Goal: Book appointment/travel/reservation

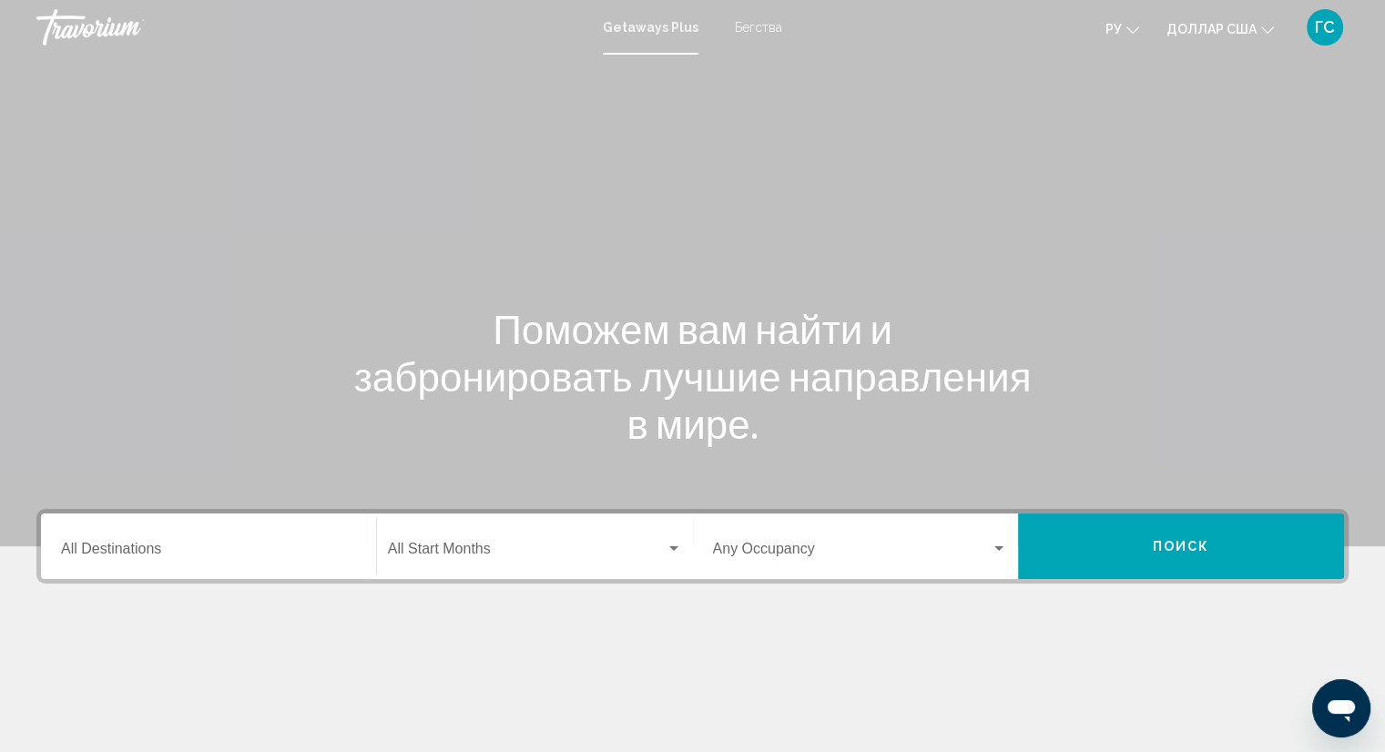
click at [749, 28] on font "Бегства" at bounding box center [758, 27] width 47 height 15
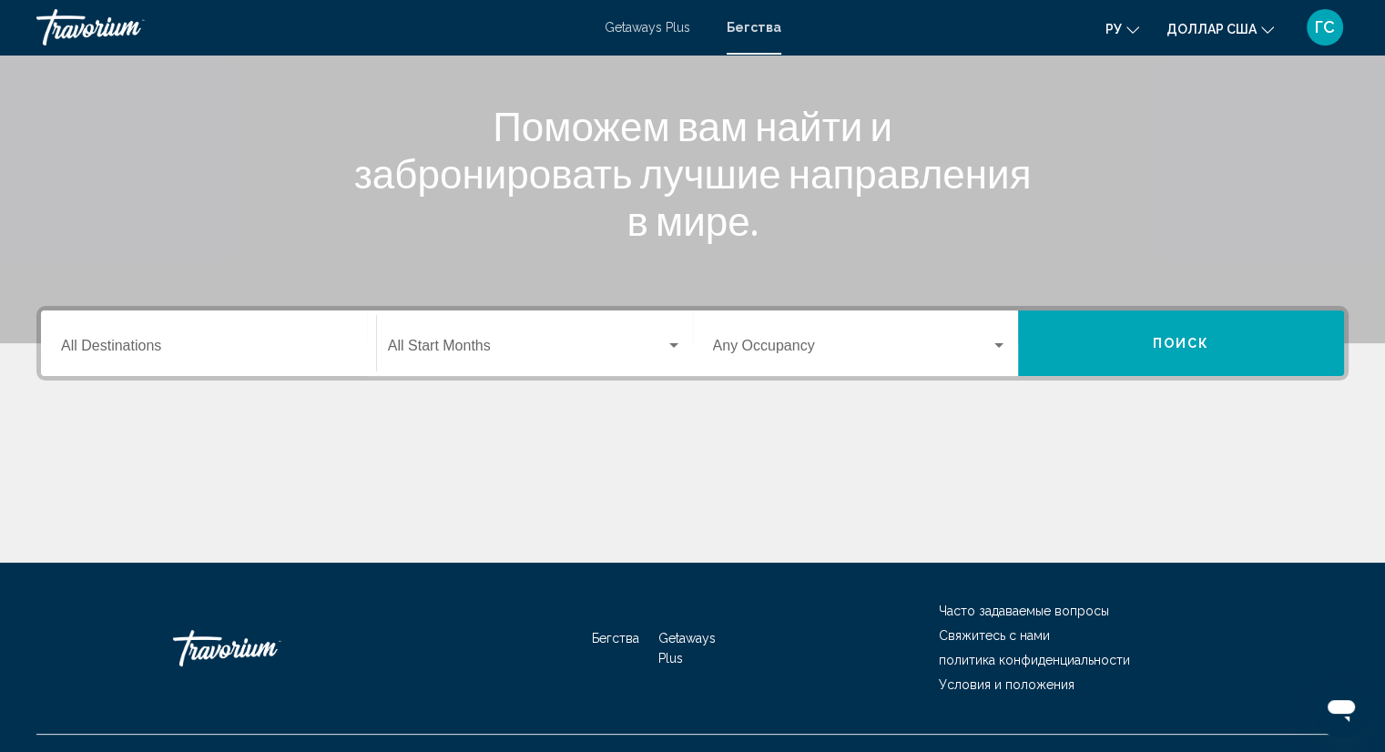
scroll to position [237, 0]
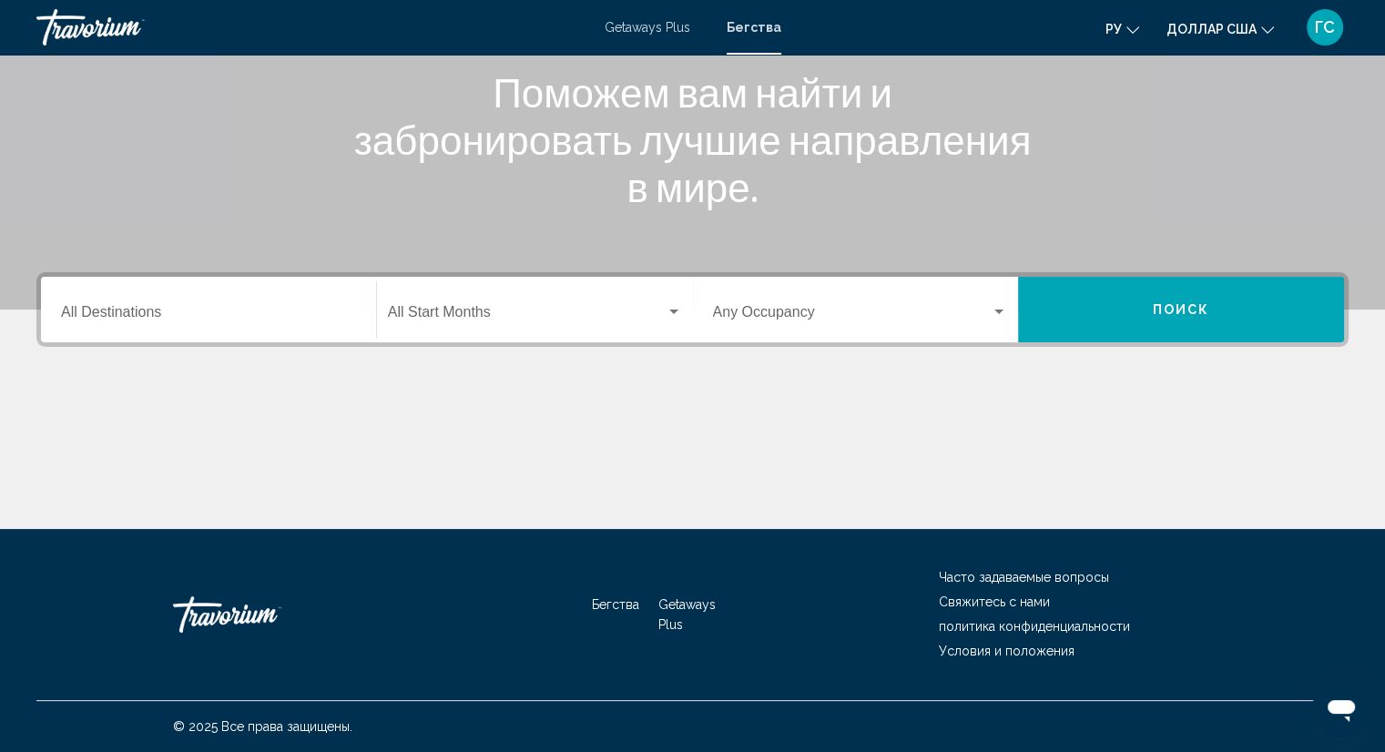
click at [668, 308] on div "Search widget" at bounding box center [674, 312] width 16 height 15
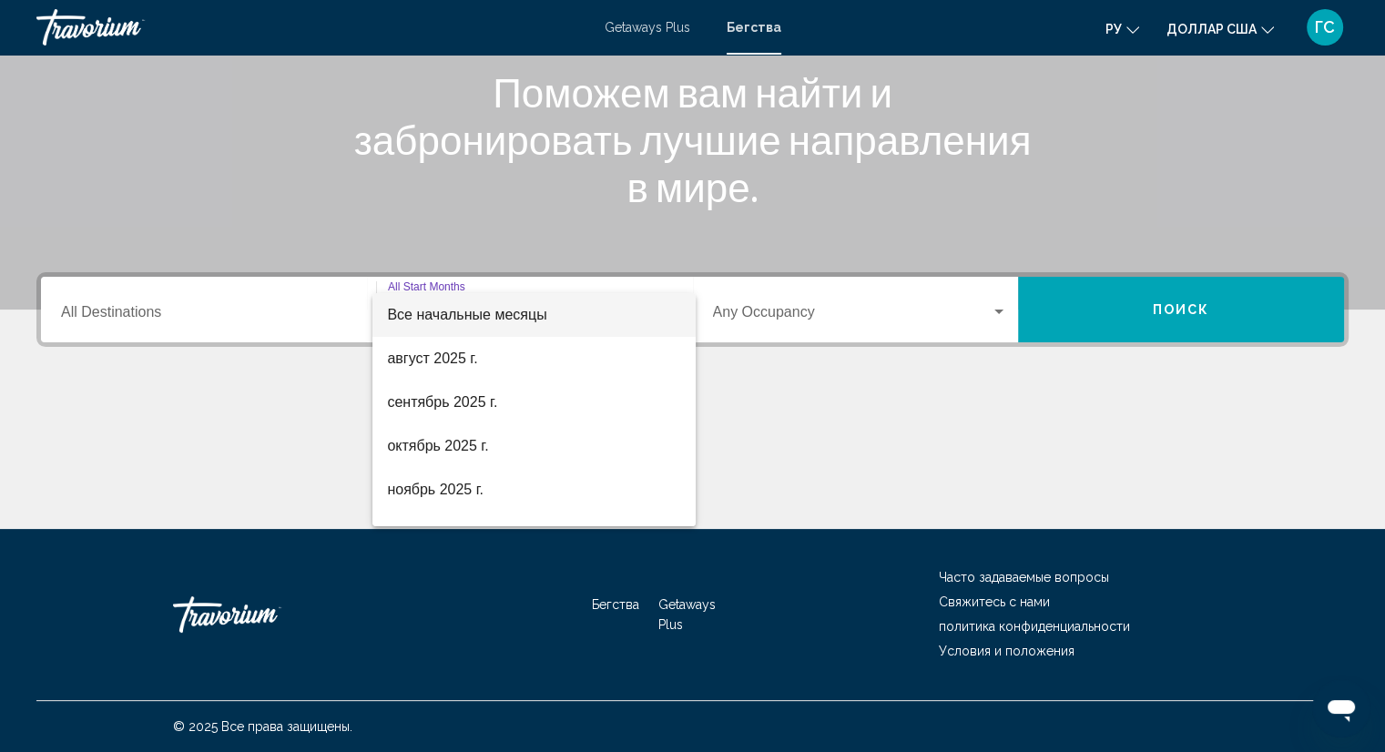
click at [759, 423] on div at bounding box center [692, 376] width 1385 height 752
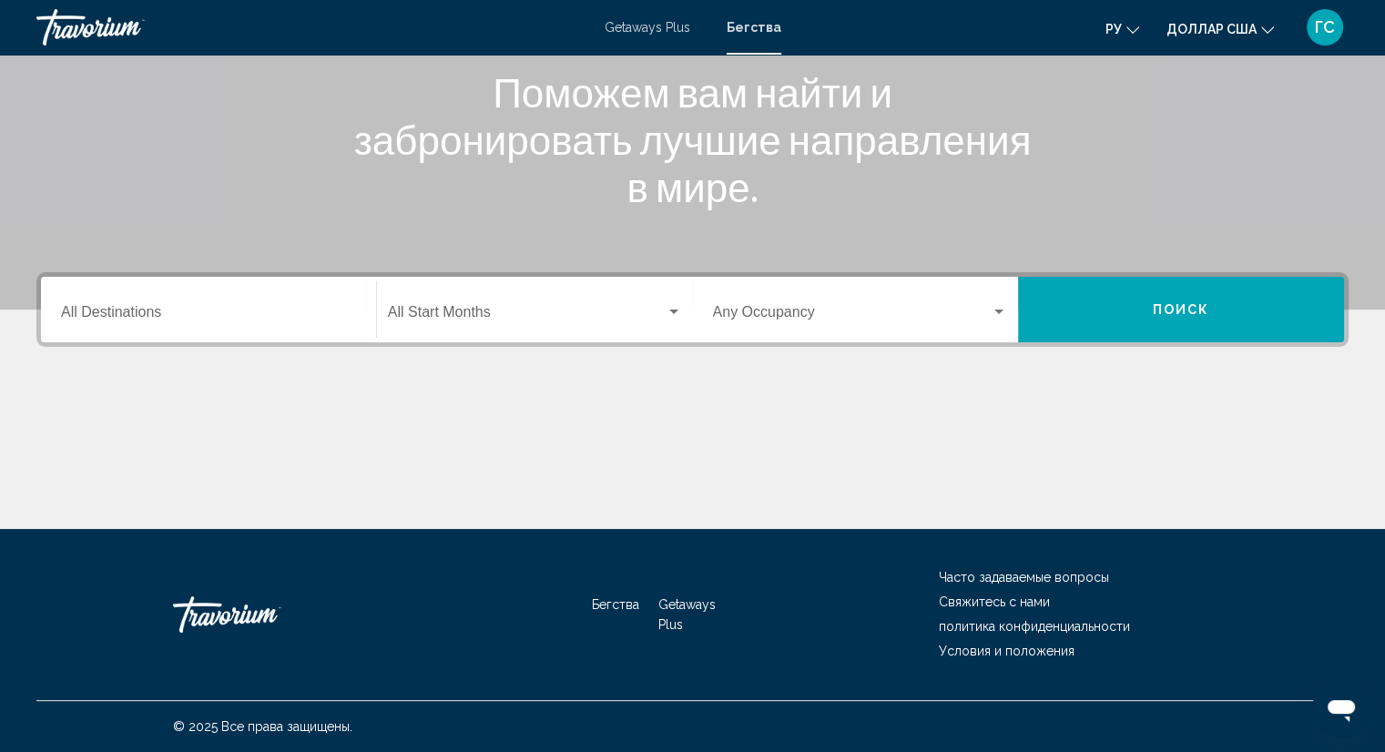
click at [318, 300] on div "Destination All Destinations" at bounding box center [208, 309] width 295 height 57
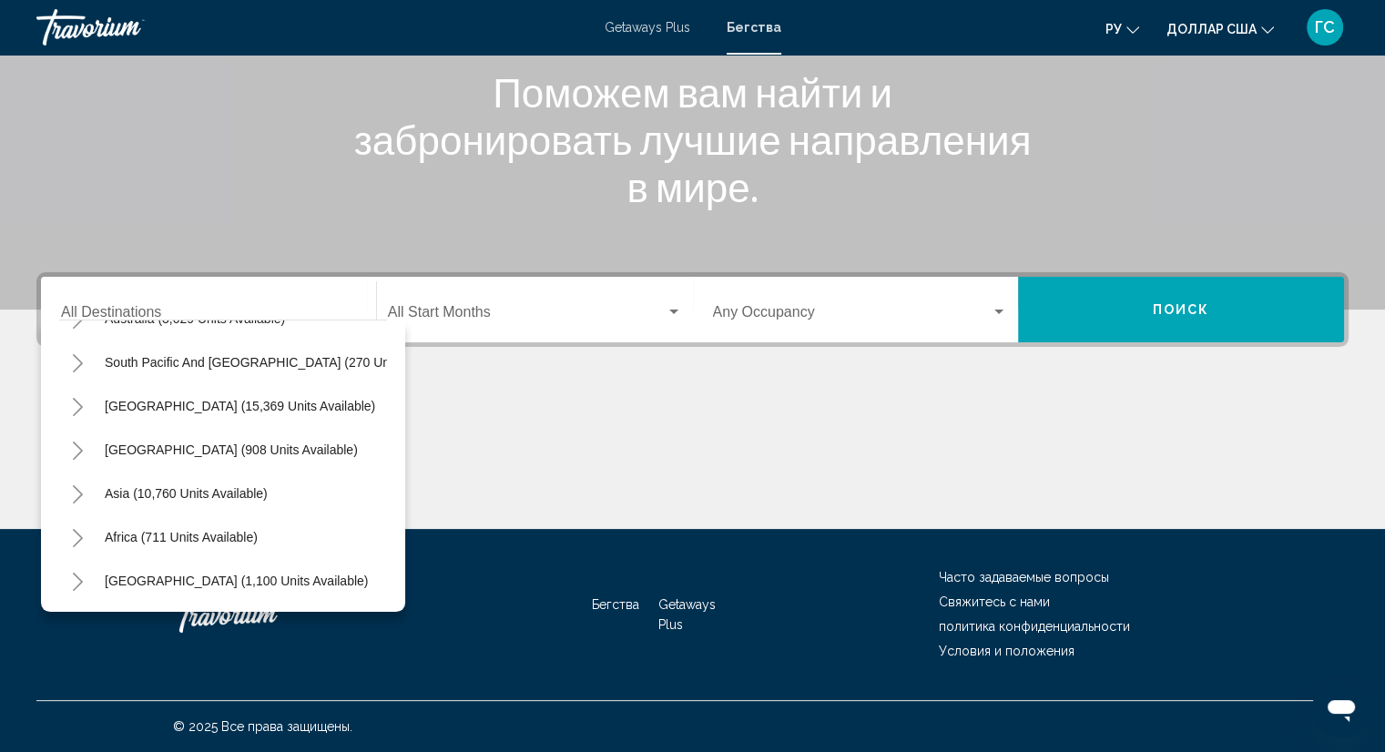
scroll to position [309, 0]
click at [674, 456] on div "Основное содержание" at bounding box center [692, 461] width 1312 height 137
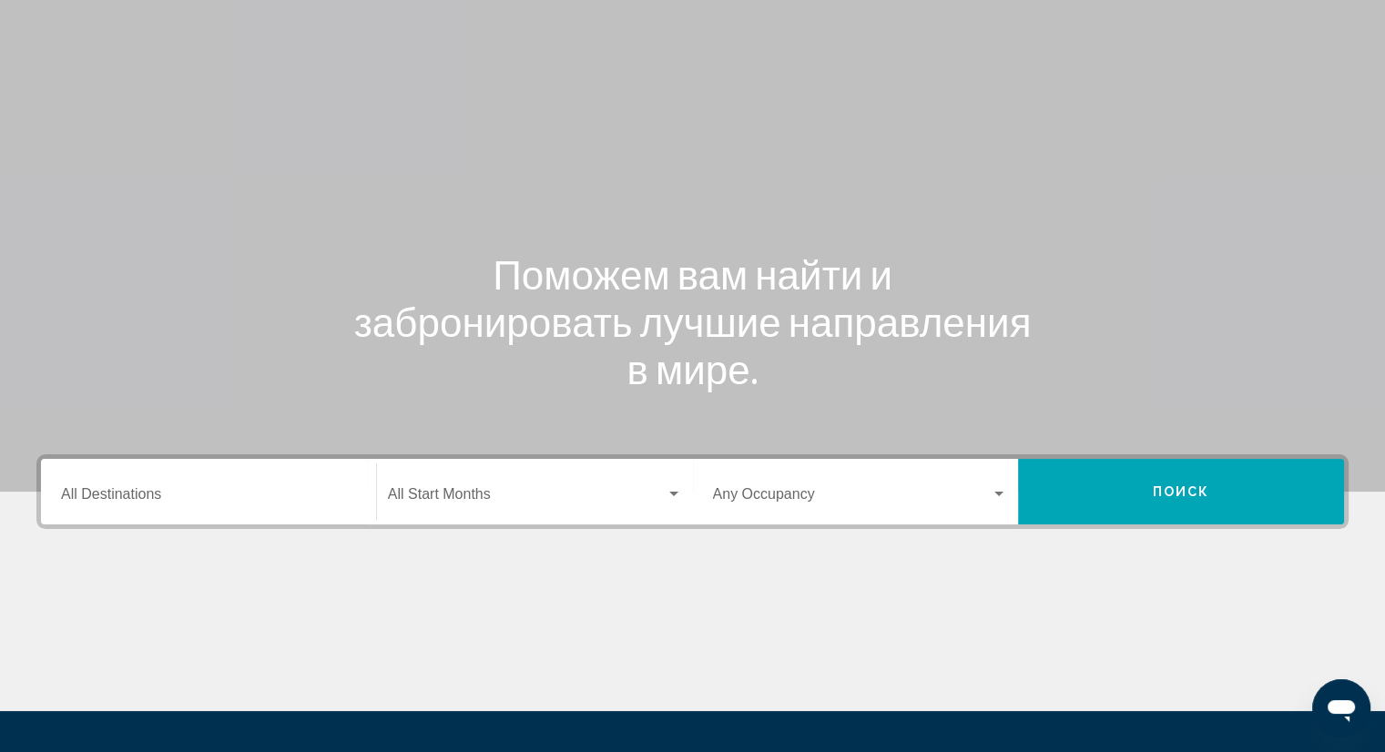
scroll to position [0, 0]
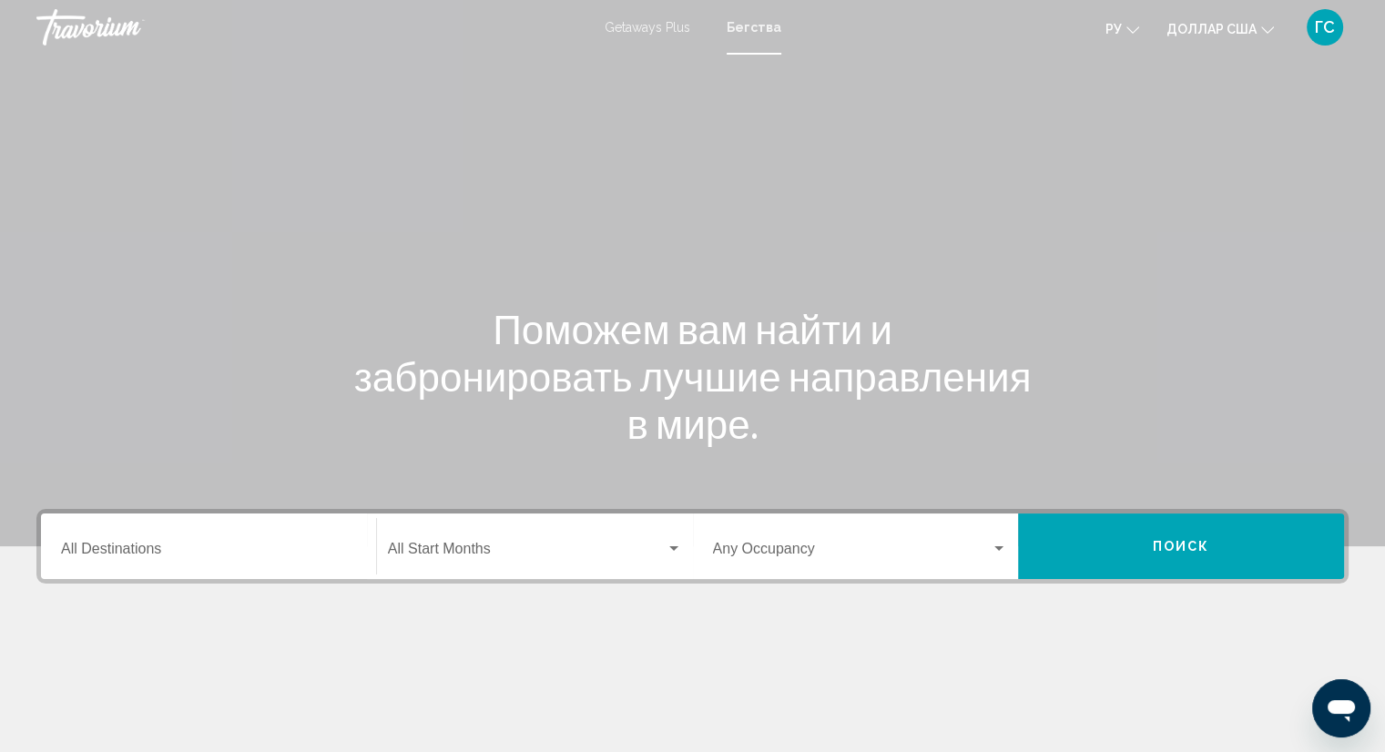
click at [652, 28] on font "Getaways Plus" at bounding box center [648, 27] width 86 height 15
click at [197, 551] on input "Destination All Destinations" at bounding box center [208, 553] width 295 height 16
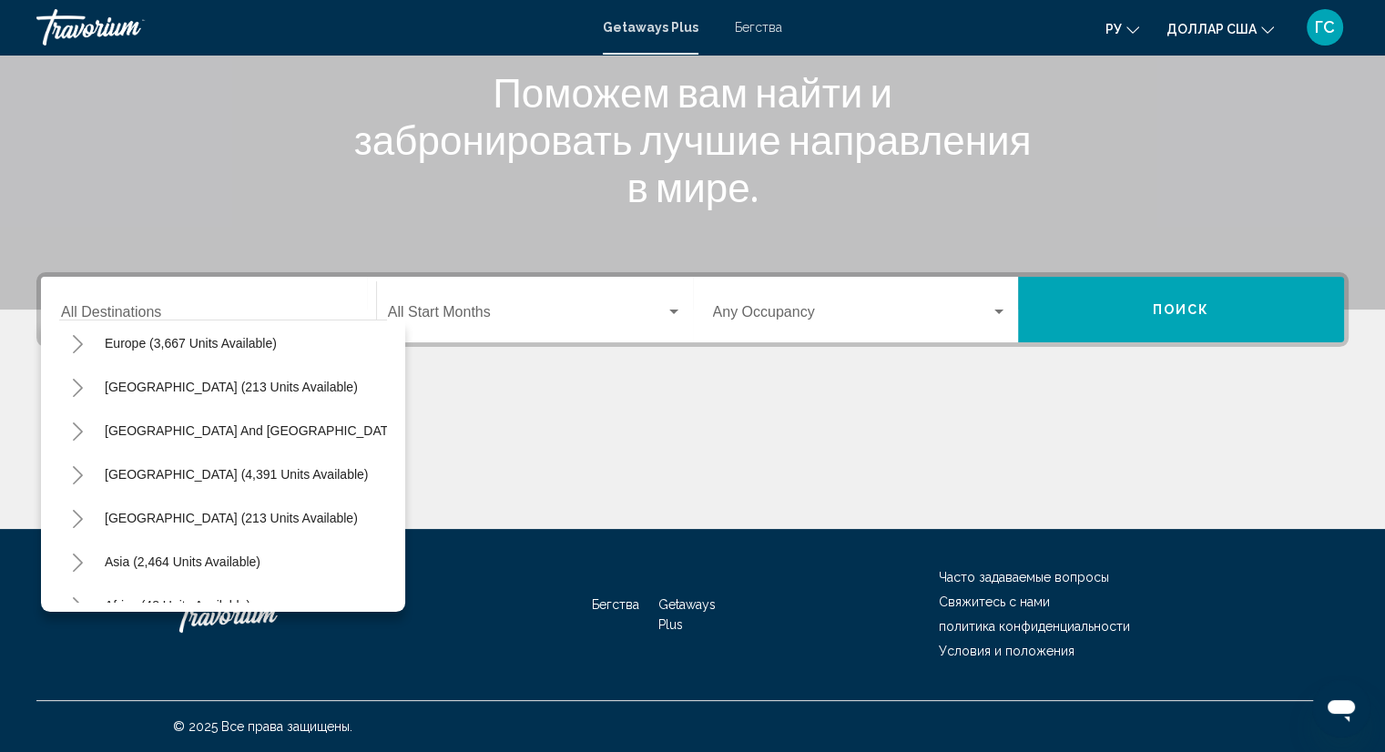
scroll to position [309, 0]
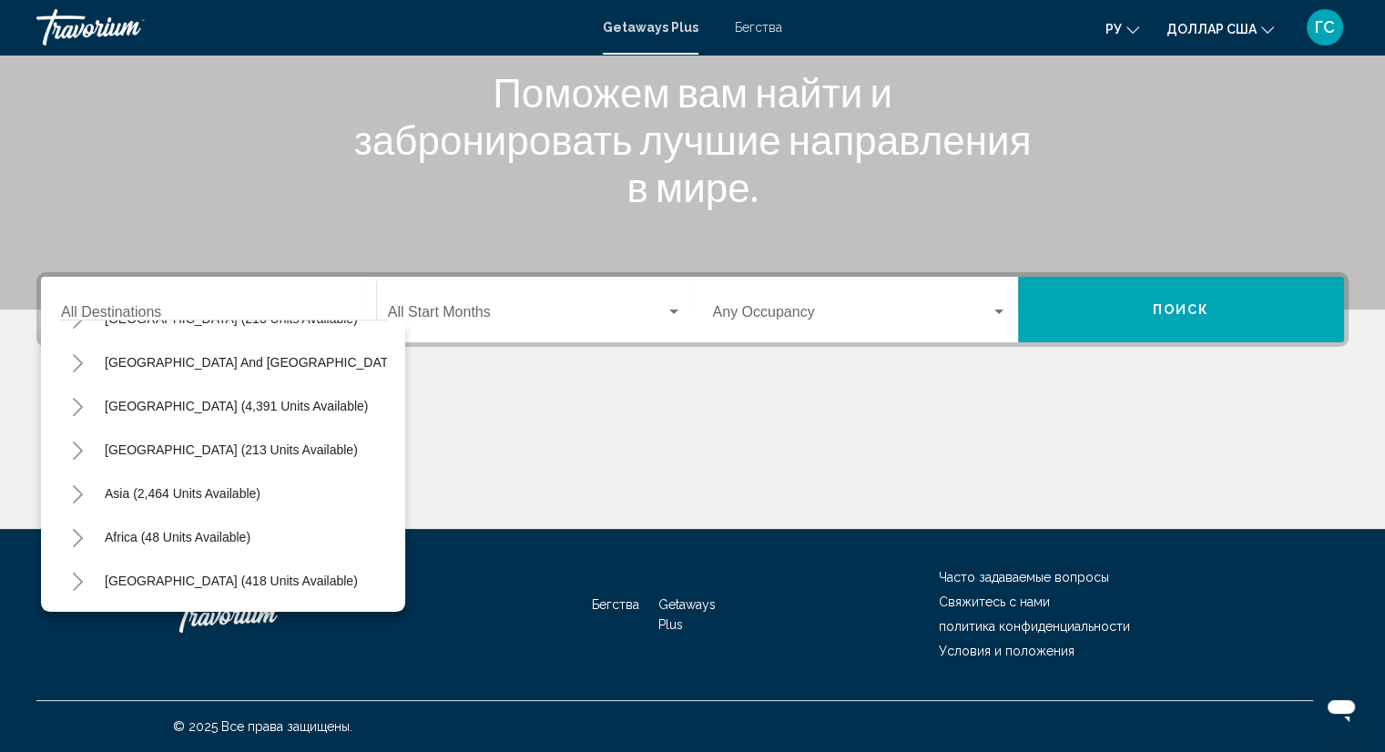
click at [584, 453] on div "Основное содержание" at bounding box center [692, 461] width 1312 height 137
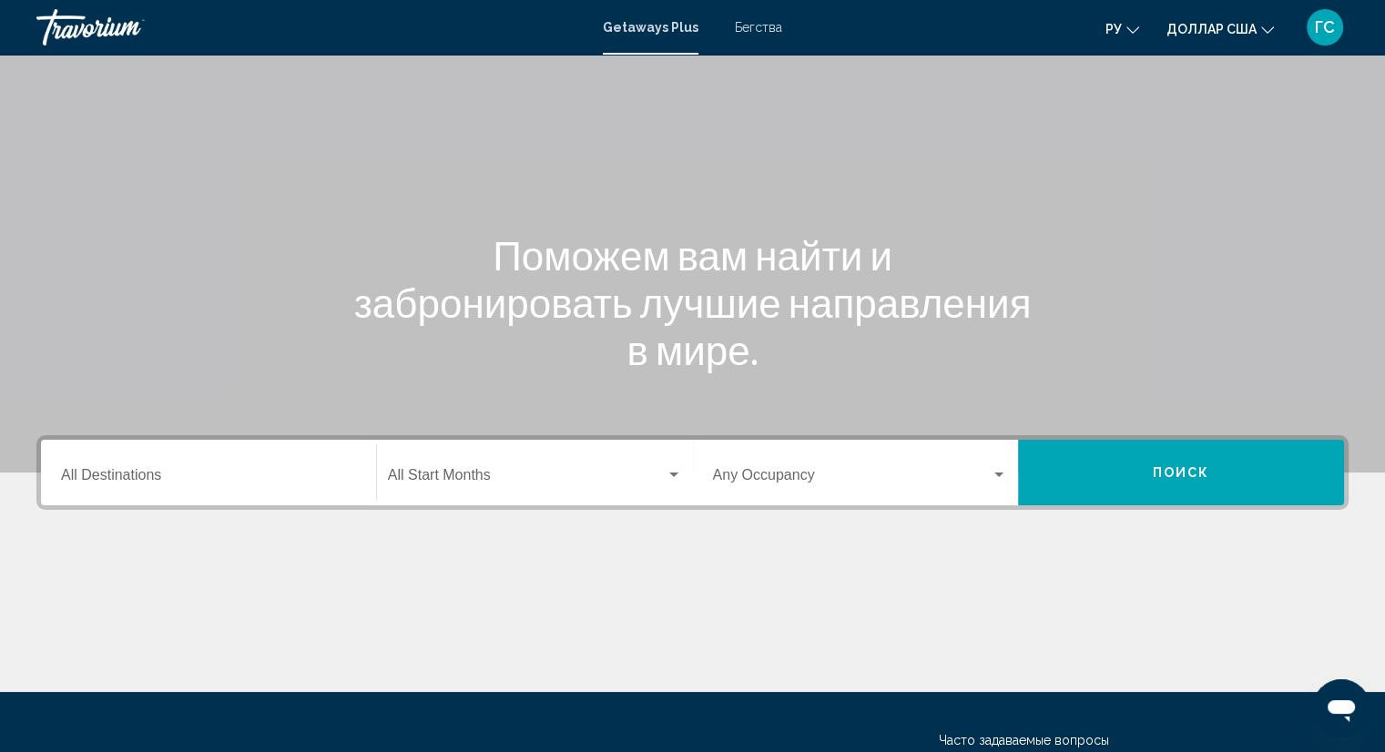
scroll to position [0, 0]
